Goal: Task Accomplishment & Management: Complete application form

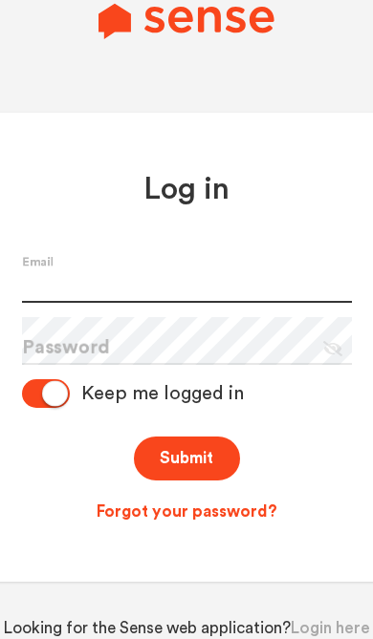
click at [64, 303] on input "text" at bounding box center [187, 279] width 330 height 48
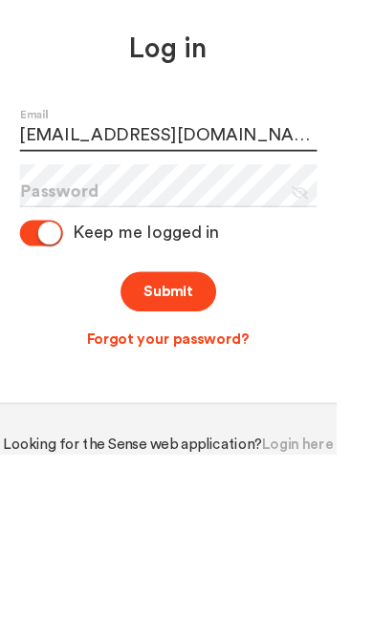
type input "[EMAIL_ADDRESS][DOMAIN_NAME]"
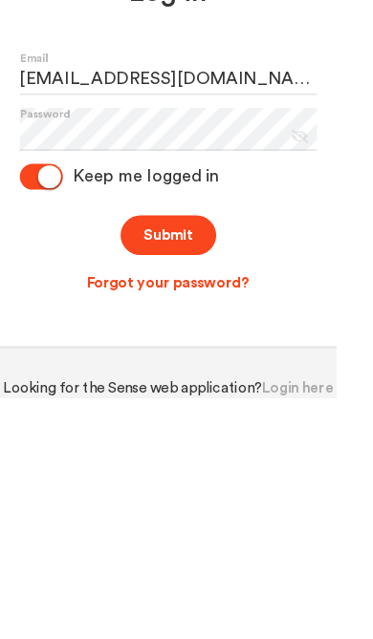
click at [171, 437] on button "Submit" at bounding box center [187, 459] width 106 height 45
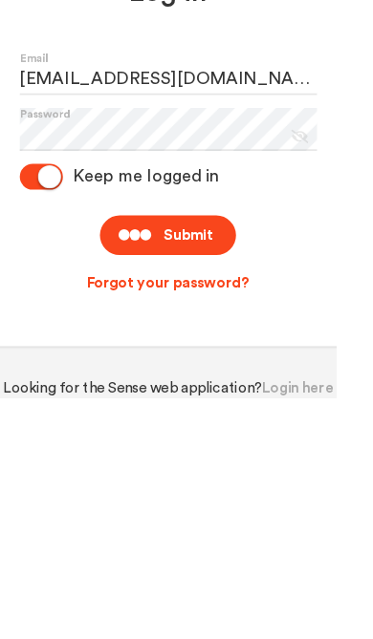
scroll to position [32, 0]
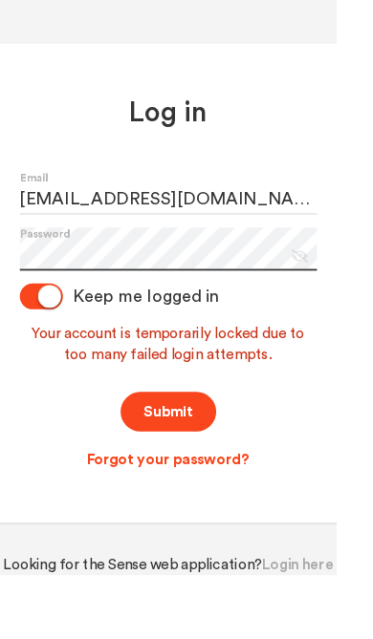
click at [285, 329] on form "[EMAIL_ADDRESS][DOMAIN_NAME] Email Password Eye Slash Icon Keep me logged in Yo…" at bounding box center [187, 357] width 330 height 332
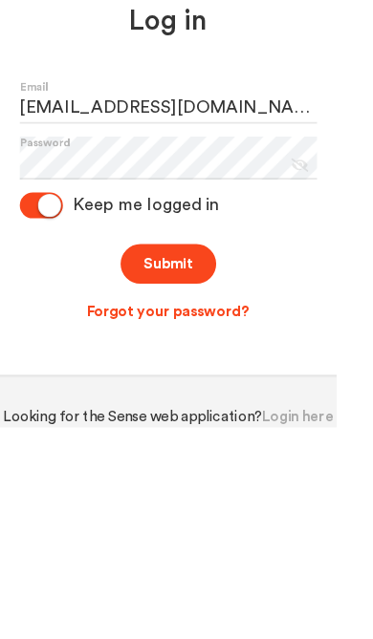
click at [173, 436] on button "Submit" at bounding box center [187, 458] width 106 height 45
click at [176, 436] on button "Submit" at bounding box center [187, 458] width 106 height 45
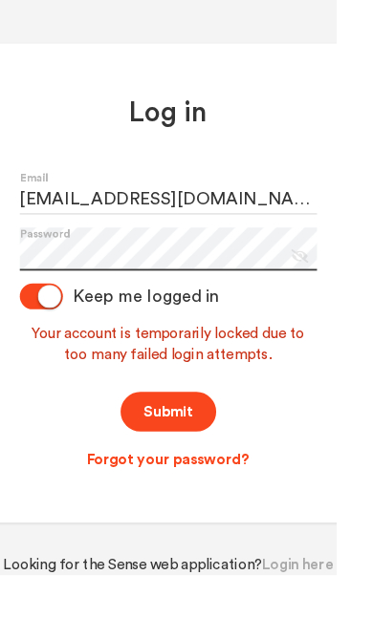
click at [177, 306] on form "[EMAIL_ADDRESS][DOMAIN_NAME] Email Password Eye Slash Icon Keep me logged in Yo…" at bounding box center [187, 357] width 330 height 332
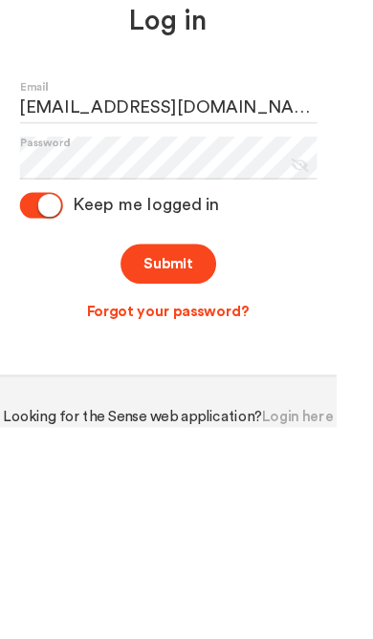
click at [253, 282] on form "[EMAIL_ADDRESS][DOMAIN_NAME] Email Password Eye Slash Icon Keep me logged in Su…" at bounding box center [187, 388] width 330 height 269
click at [196, 436] on button "Submit" at bounding box center [187, 458] width 106 height 45
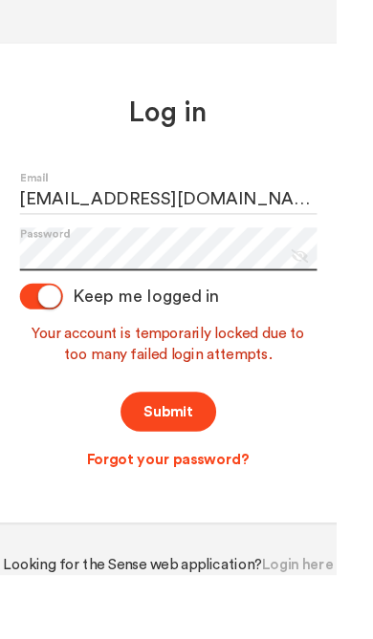
click at [235, 317] on form "[EMAIL_ADDRESS][DOMAIN_NAME] Email Password Eye Slash Icon Keep me logged in Yo…" at bounding box center [187, 357] width 330 height 332
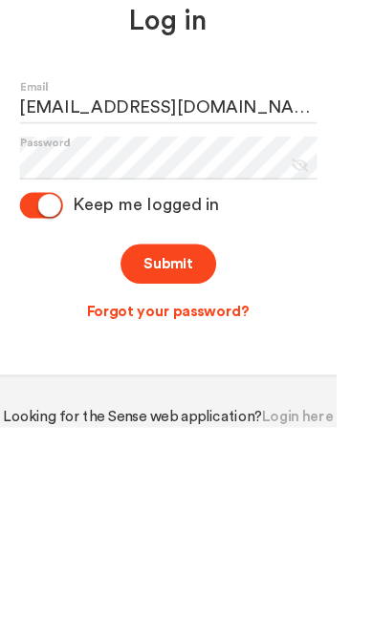
click at [160, 436] on button "Submit" at bounding box center [187, 458] width 106 height 45
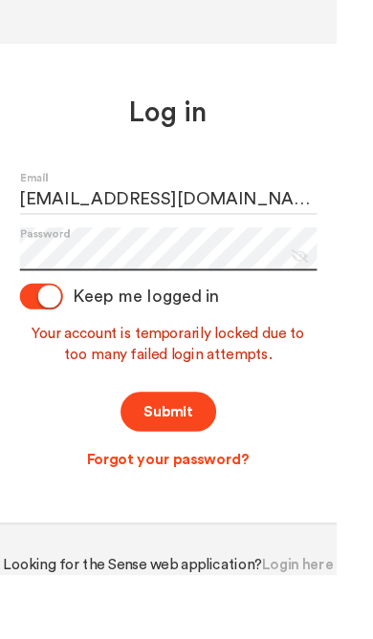
click at [272, 324] on form "[EMAIL_ADDRESS][DOMAIN_NAME] Email Password Eye Slash Icon Keep me logged in Yo…" at bounding box center [187, 357] width 330 height 332
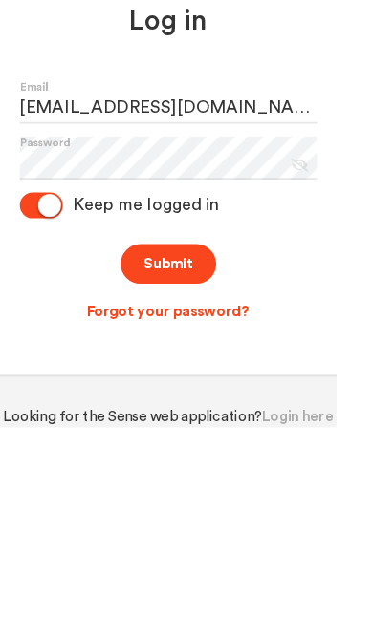
click at [171, 436] on button "Submit" at bounding box center [187, 458] width 106 height 45
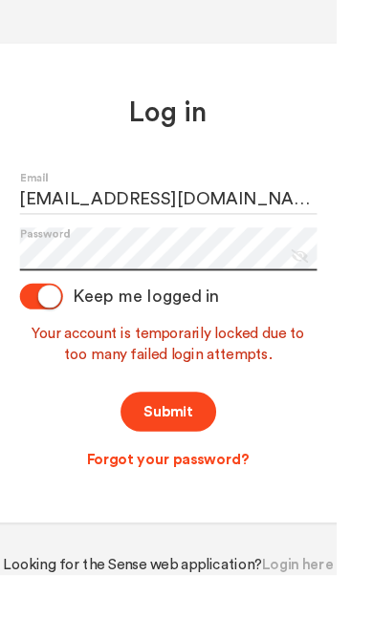
click at [299, 335] on form "[EMAIL_ADDRESS][DOMAIN_NAME] Email Password Eye Slash Icon Keep me logged in Yo…" at bounding box center [187, 357] width 330 height 332
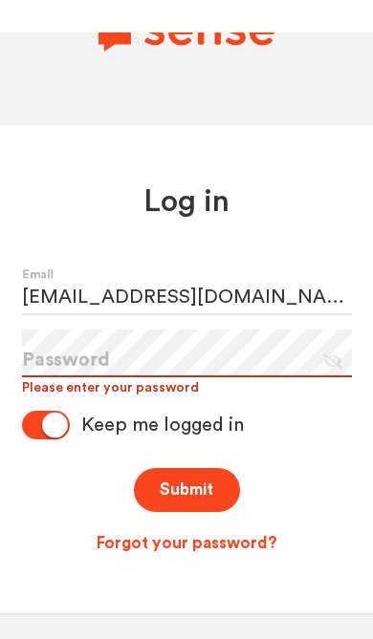
scroll to position [0, 0]
